Goal: Information Seeking & Learning: Find specific fact

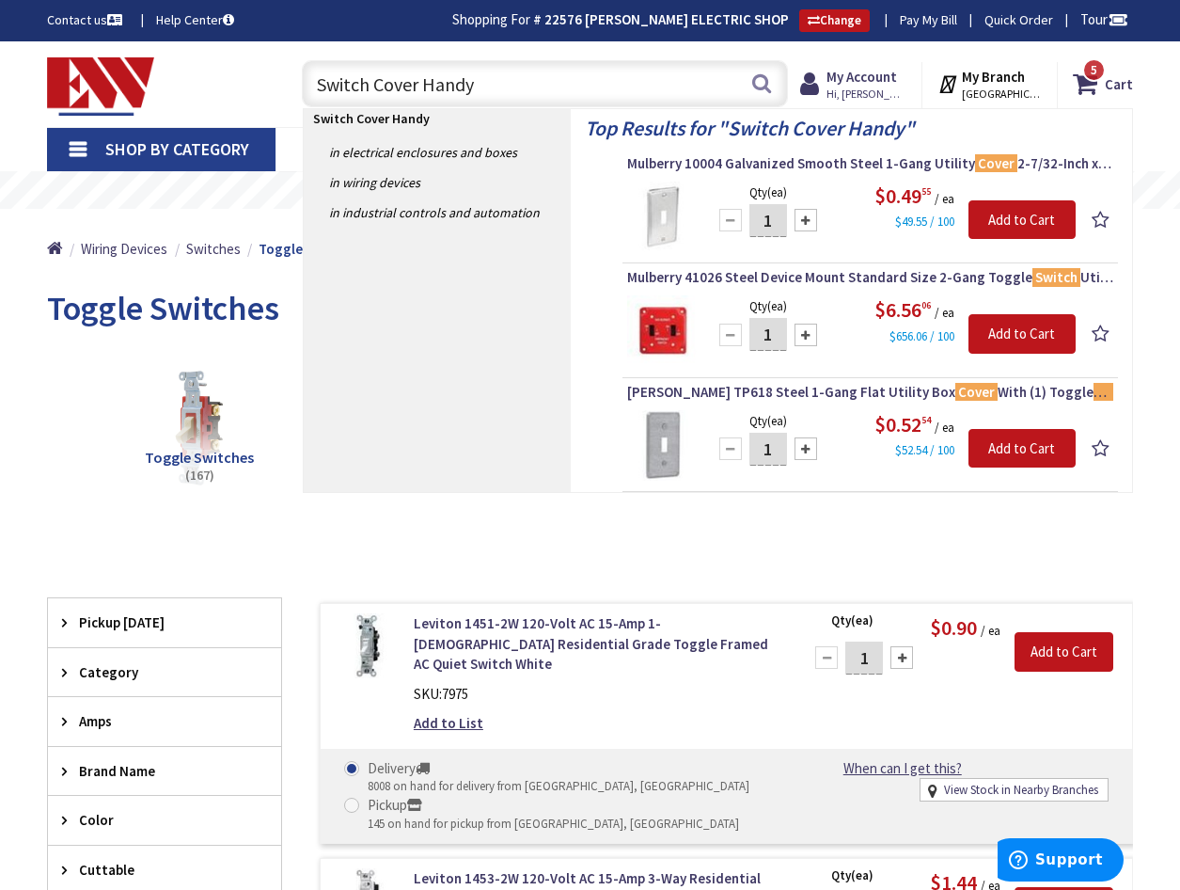
drag, startPoint x: 522, startPoint y: 82, endPoint x: 231, endPoint y: 82, distance: 290.6
click at [231, 82] on div "Toggle Nav Switch Cover Handy Switch Cover Handy Search 5 5 5 items Cart My Car…" at bounding box center [590, 84] width 1114 height 63
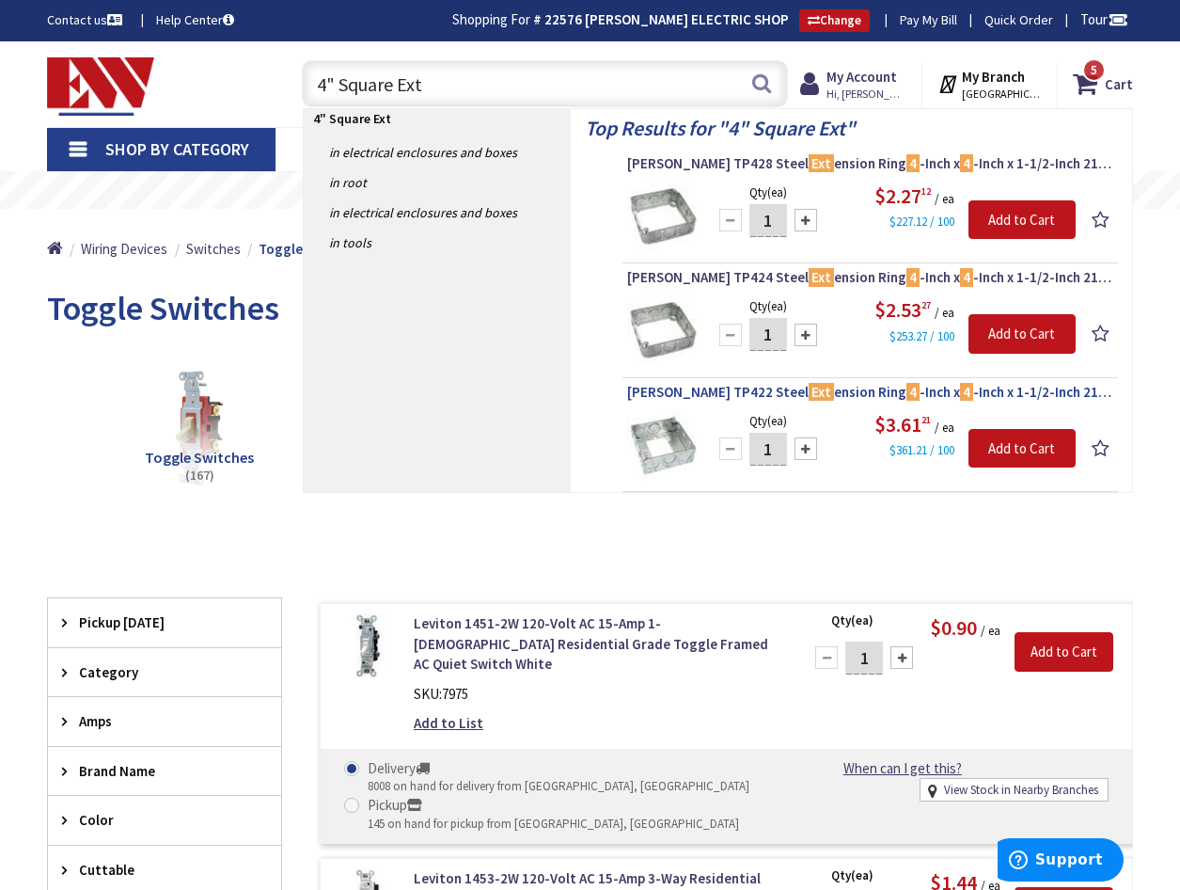
type input "4" Square Ext"
click at [706, 396] on span "[PERSON_NAME] TP422 Steel Ext ension Ring 4 -Inch x 4 -Inch x 1-1/2-Inch 21-Cub…" at bounding box center [870, 392] width 486 height 19
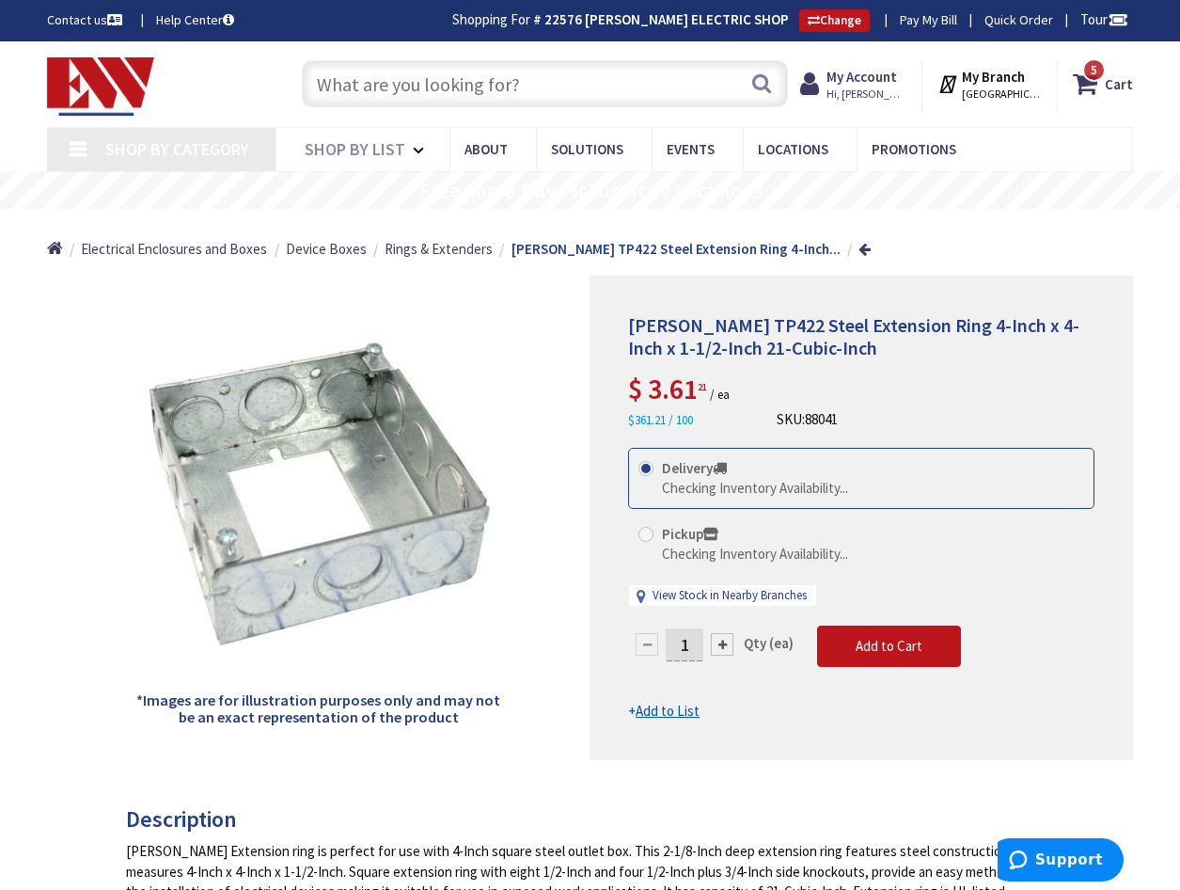
type input "[GEOGRAPHIC_DATA][PERSON_NAME], [GEOGRAPHIC_DATA]"
